Goal: Use online tool/utility: Utilize a website feature to perform a specific function

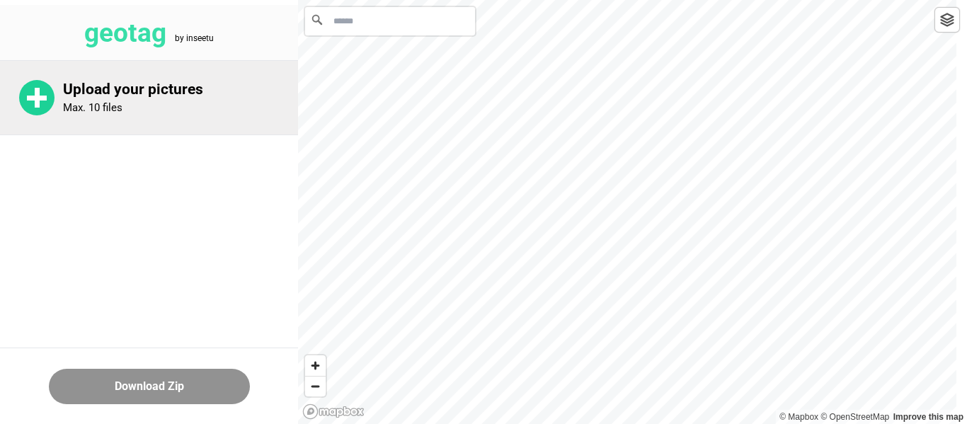
click at [111, 92] on p "Upload your pictures" at bounding box center [180, 90] width 235 height 18
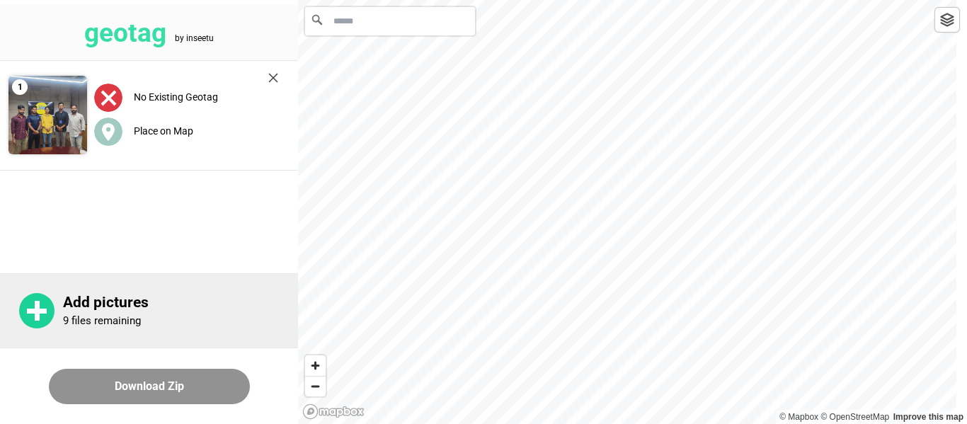
click at [42, 305] on circle at bounding box center [36, 310] width 35 height 35
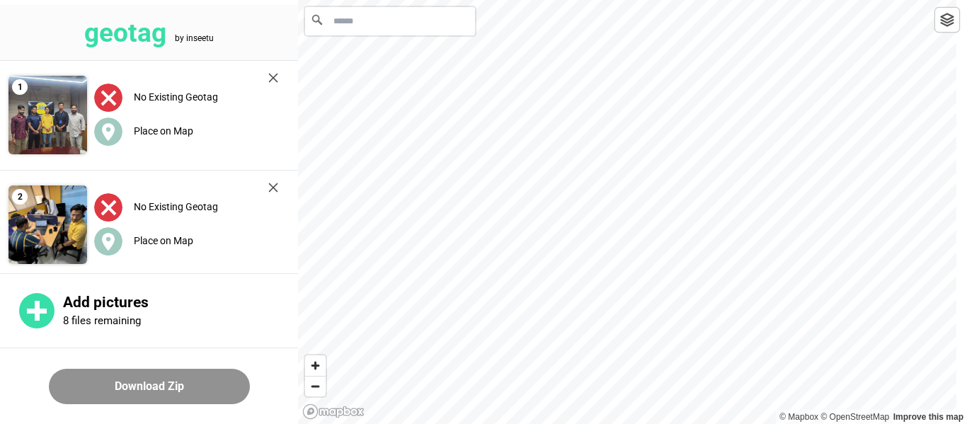
click at [372, 28] on input "Search" at bounding box center [390, 21] width 170 height 28
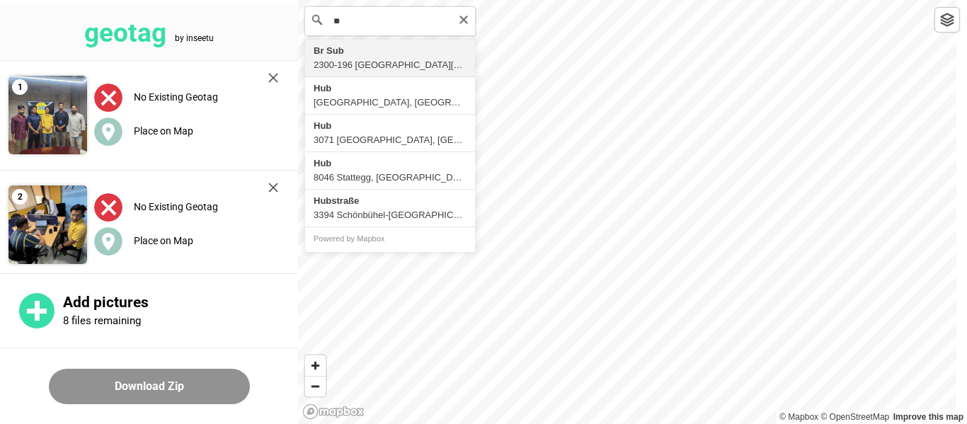
type input "*"
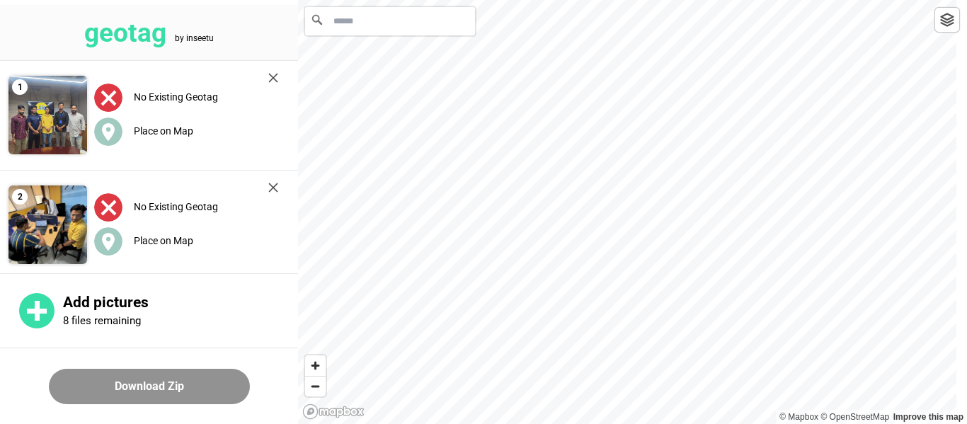
type input "*"
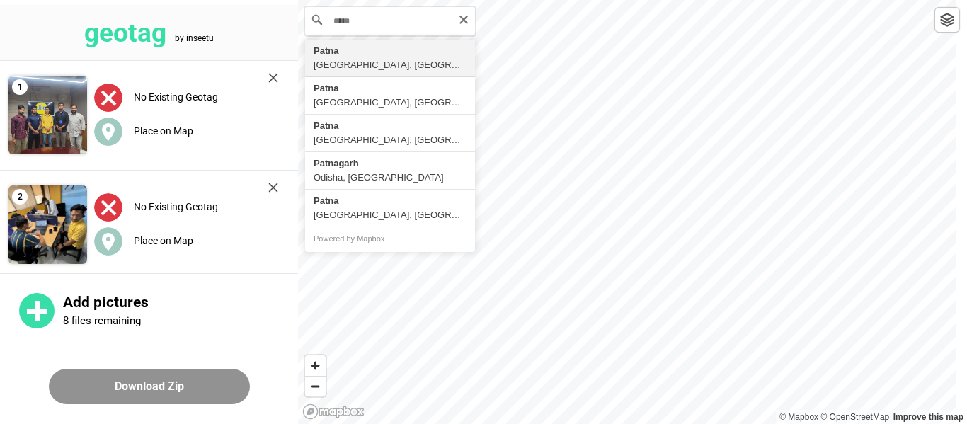
type input "**********"
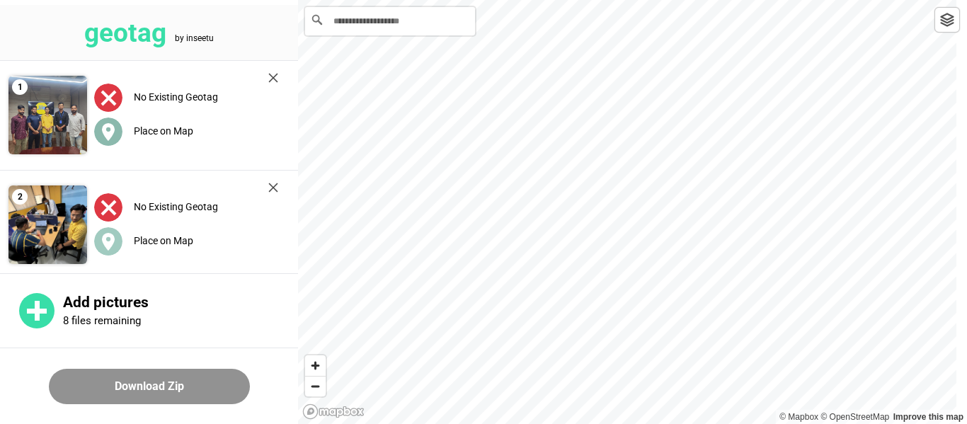
click at [155, 126] on label "Place on Map" at bounding box center [163, 130] width 59 height 11
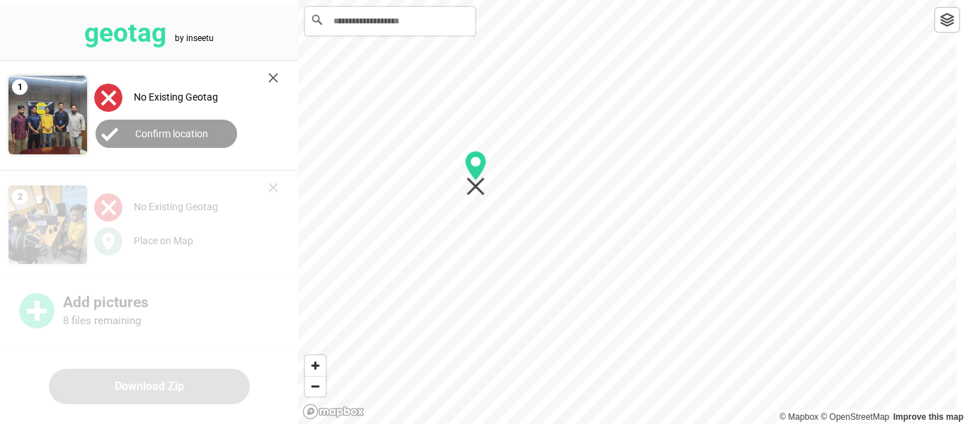
drag, startPoint x: 630, startPoint y: 207, endPoint x: 478, endPoint y: 168, distance: 156.4
click at [478, 168] on icon "Map marker" at bounding box center [475, 166] width 21 height 30
click at [178, 137] on label "Confirm location" at bounding box center [171, 133] width 73 height 11
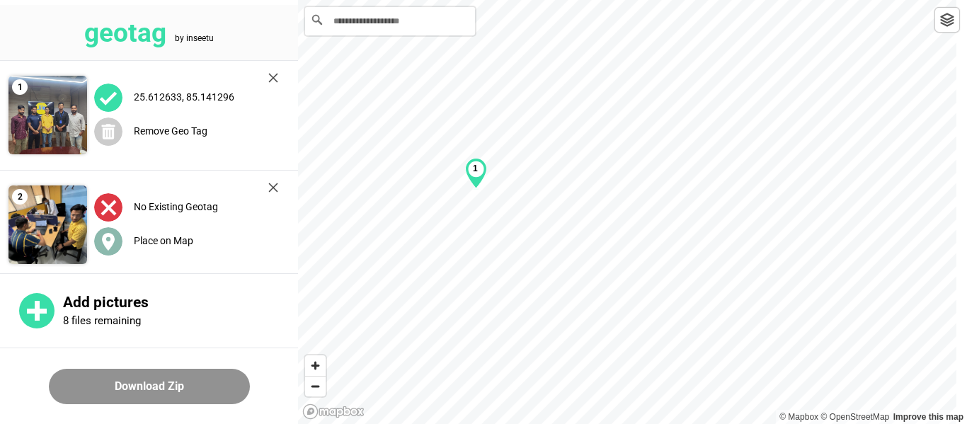
click at [175, 242] on label "Place on Map" at bounding box center [163, 240] width 59 height 11
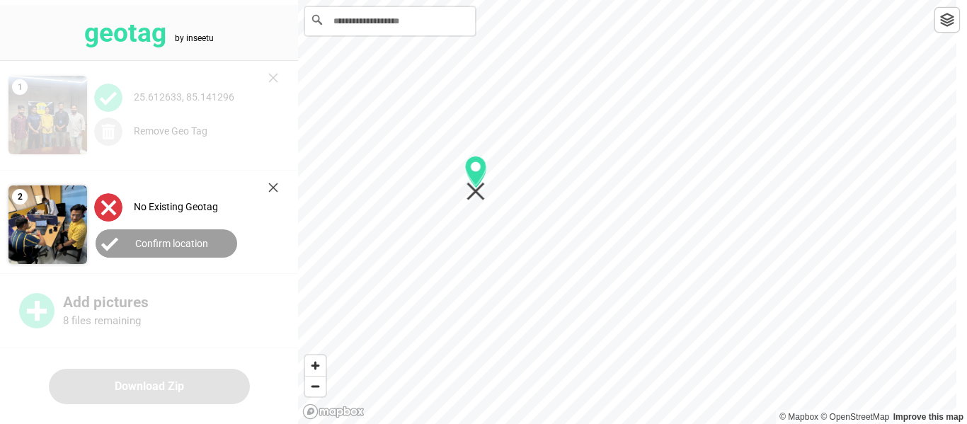
drag, startPoint x: 630, startPoint y: 203, endPoint x: 478, endPoint y: 169, distance: 155.2
click at [478, 169] on circle "Map marker" at bounding box center [476, 167] width 10 height 10
click at [185, 248] on button "Confirm location" at bounding box center [167, 243] width 142 height 28
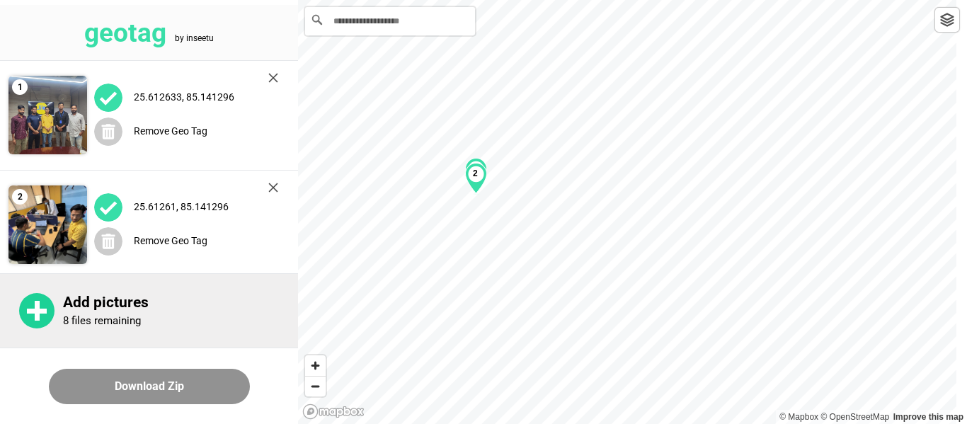
click at [98, 311] on div "Add pictures 8 files remaining" at bounding box center [180, 311] width 235 height 34
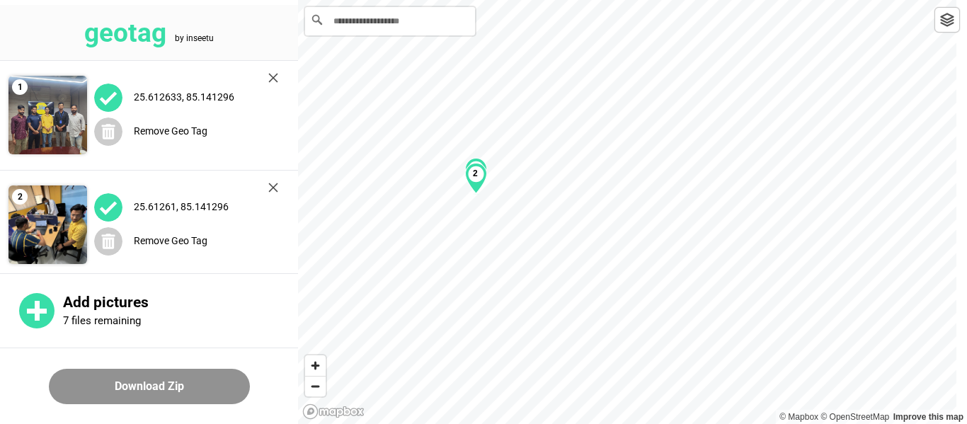
scroll to position [120, 0]
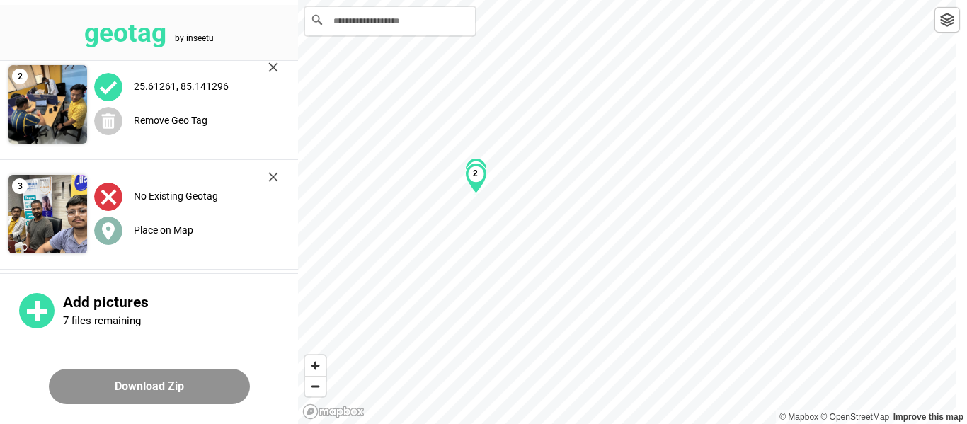
click at [160, 224] on label "Place on Map" at bounding box center [163, 229] width 59 height 11
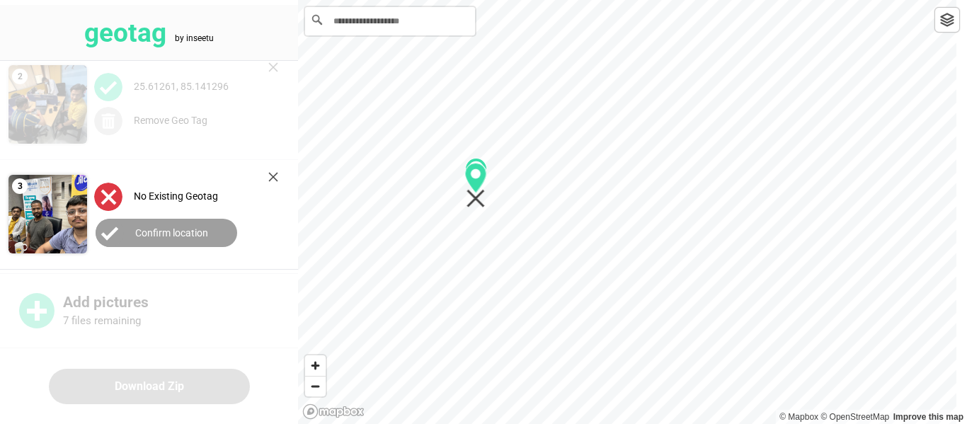
drag, startPoint x: 626, startPoint y: 207, endPoint x: 475, endPoint y: 180, distance: 153.8
click at [475, 180] on icon "Map marker" at bounding box center [475, 178] width 21 height 30
click at [197, 239] on button "Confirm location" at bounding box center [167, 233] width 142 height 28
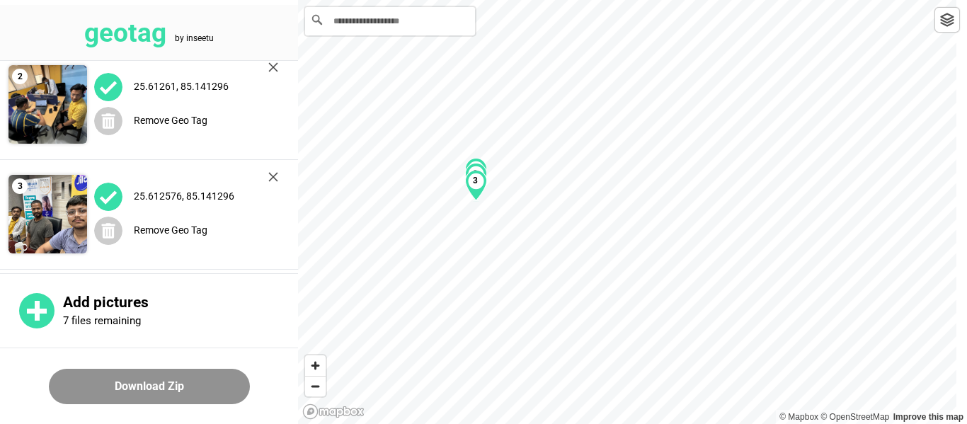
click at [139, 390] on button "Download Zip" at bounding box center [149, 386] width 201 height 35
